Goal: Task Accomplishment & Management: Manage account settings

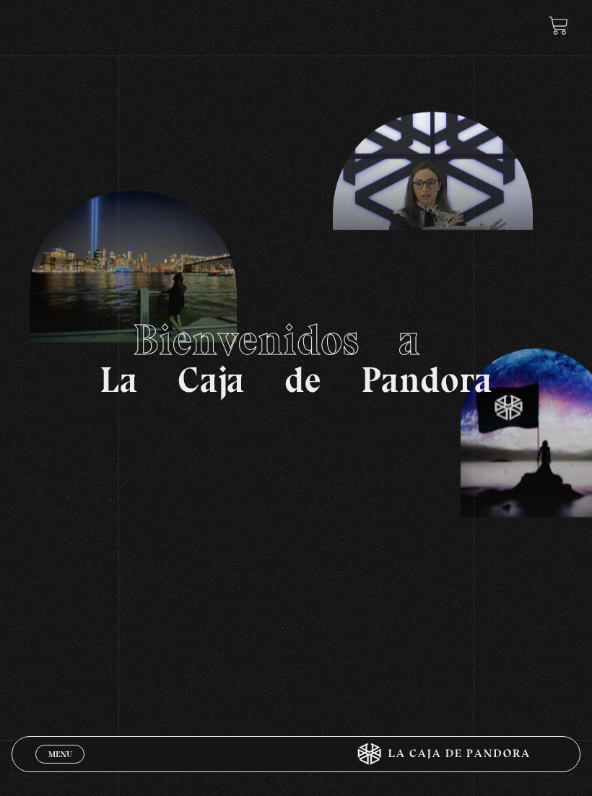
click at [68, 751] on span "Menu" at bounding box center [60, 754] width 24 height 9
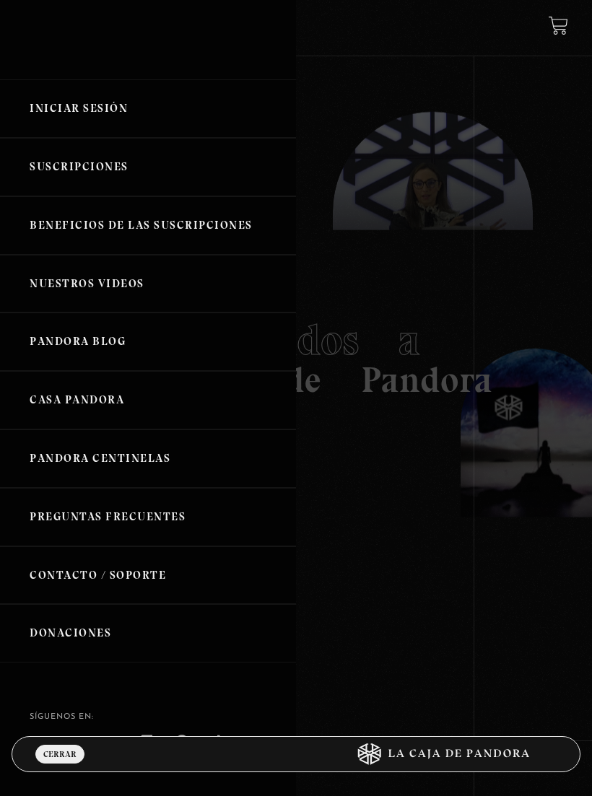
click at [144, 113] on link "Iniciar Sesión" at bounding box center [148, 108] width 296 height 58
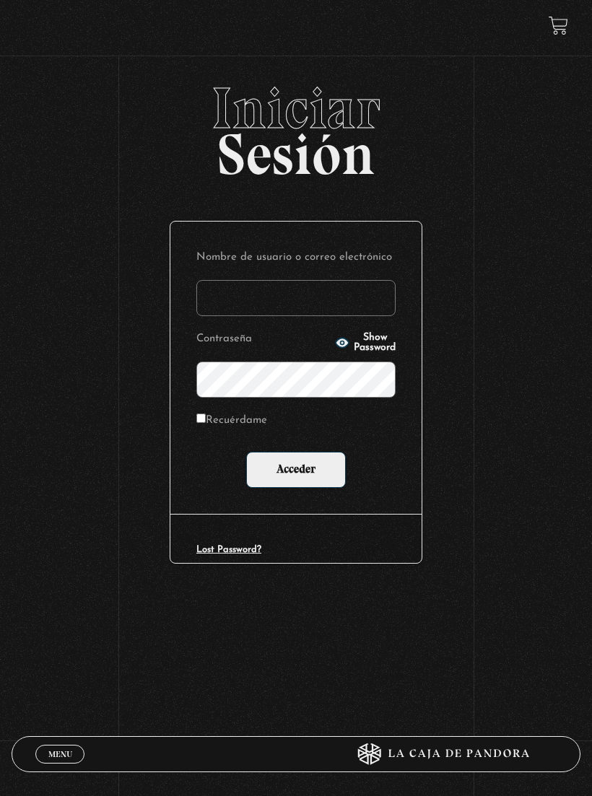
type input "Naty Cordero"
click at [296, 470] on input "Acceder" at bounding box center [296, 470] width 100 height 36
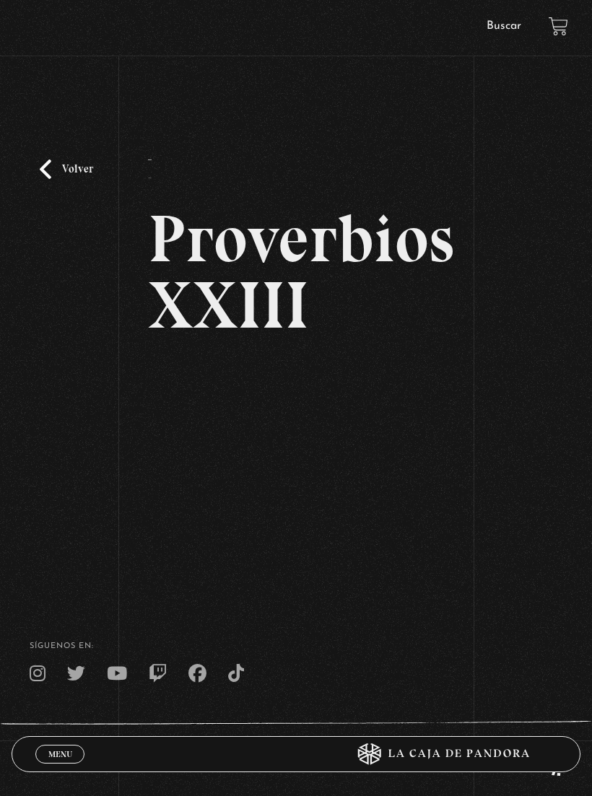
click at [53, 754] on span "Menu" at bounding box center [60, 754] width 24 height 9
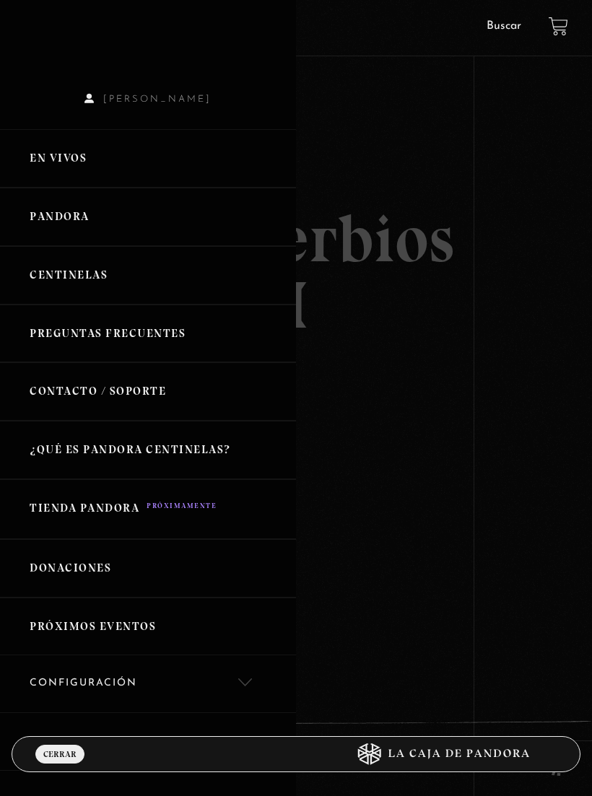
click at [104, 208] on link "Pandora" at bounding box center [148, 217] width 296 height 58
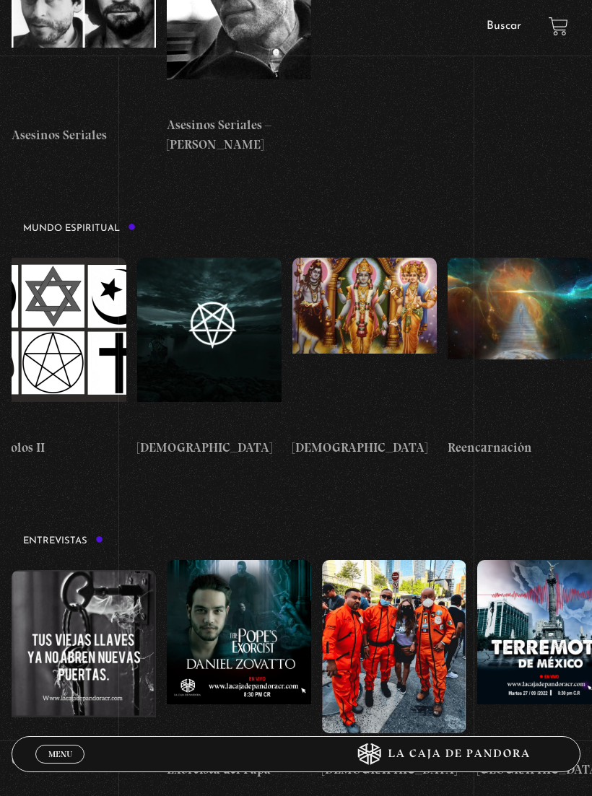
scroll to position [4081, 0]
